Goal: Information Seeking & Learning: Understand process/instructions

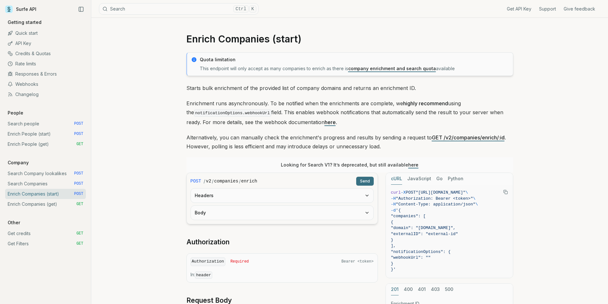
click at [50, 174] on link "Search Company lookalikes POST" at bounding box center [45, 174] width 81 height 10
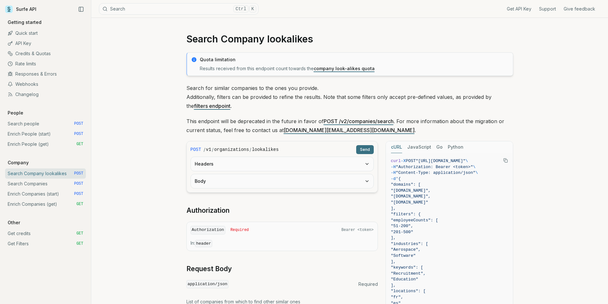
click at [53, 185] on link "Search Companies POST" at bounding box center [45, 184] width 81 height 10
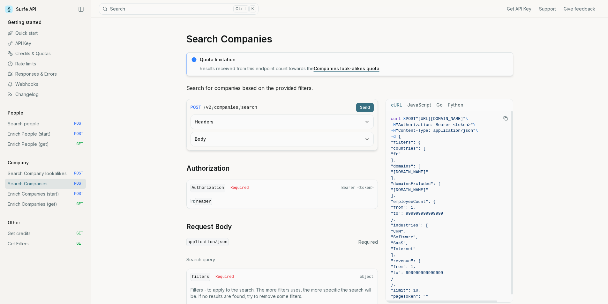
click at [443, 148] on span ""countries": [" at bounding box center [449, 149] width 117 height 6
click at [502, 120] on button "Copy Text" at bounding box center [506, 119] width 10 height 10
click at [504, 118] on icon "Copy Text" at bounding box center [505, 118] width 3 height 3
click at [38, 193] on link "Enrich Companies (start) POST" at bounding box center [45, 194] width 81 height 10
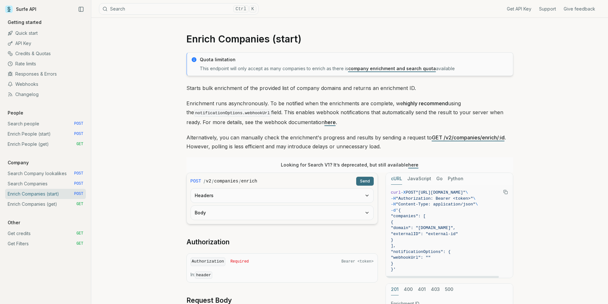
click at [445, 204] on span ""Content-Type: application/json"" at bounding box center [436, 204] width 80 height 5
click at [504, 193] on icon "Copy Text" at bounding box center [505, 192] width 4 height 4
click at [32, 204] on link "Enrich Companies (get) GET" at bounding box center [45, 204] width 81 height 10
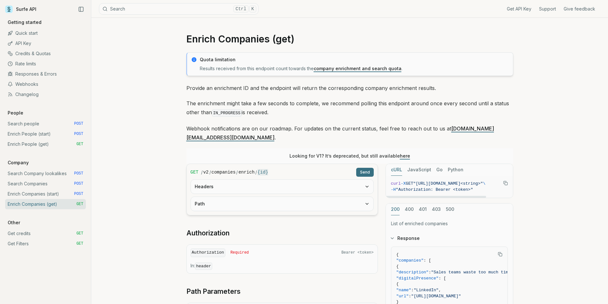
click at [505, 183] on rect "Copy Text" at bounding box center [506, 184] width 3 height 3
click at [26, 234] on link "Get credits GET" at bounding box center [45, 234] width 81 height 10
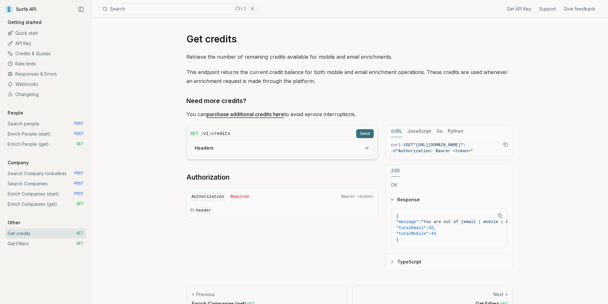
click at [506, 145] on icon "Copy Text" at bounding box center [505, 144] width 4 height 4
click at [32, 249] on div "Get API Key Support Give feedback Getting started Quick start API Key Credits &…" at bounding box center [45, 159] width 91 height 290
click at [31, 242] on link "Get Filters GET" at bounding box center [45, 244] width 81 height 10
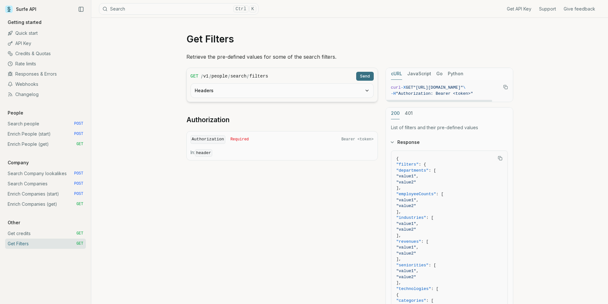
click at [505, 88] on rect "Copy Text" at bounding box center [506, 88] width 3 height 3
